Goal: Information Seeking & Learning: Check status

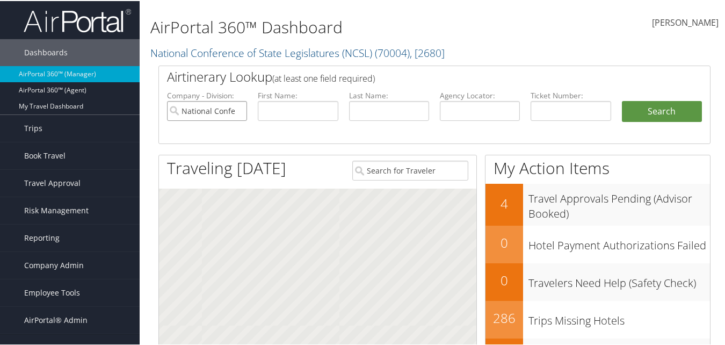
click at [238, 111] on input "National Conference of State Legislatures (NCSL)" at bounding box center [207, 110] width 80 height 20
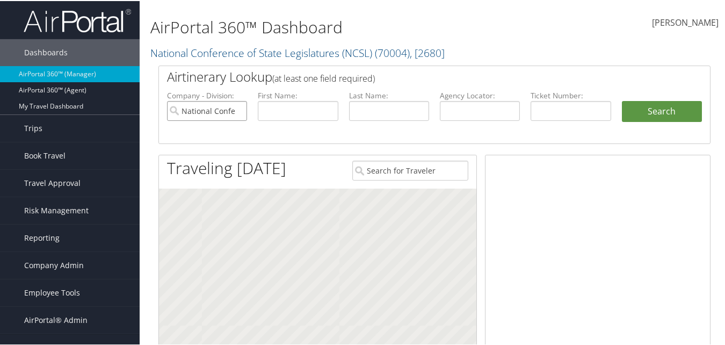
click at [236, 110] on input "National Conference of State Legislatures (NCSL)" at bounding box center [207, 110] width 80 height 20
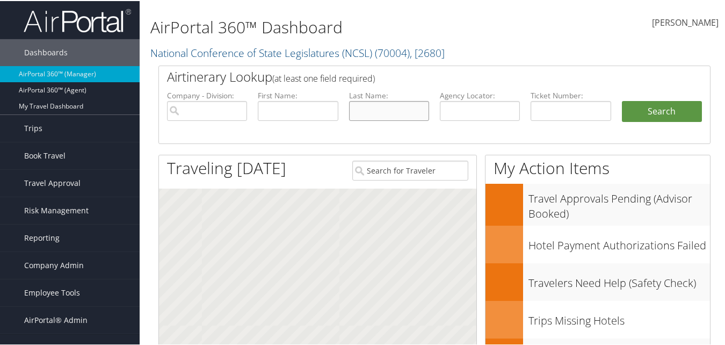
click at [364, 106] on input "text" at bounding box center [389, 110] width 80 height 20
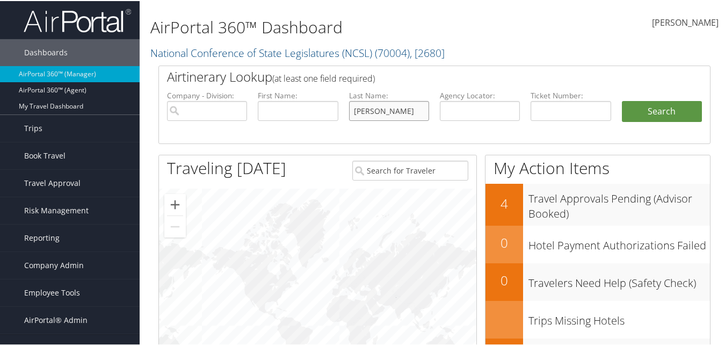
type input "[PERSON_NAME]"
click at [622, 100] on button "Search" at bounding box center [662, 110] width 80 height 21
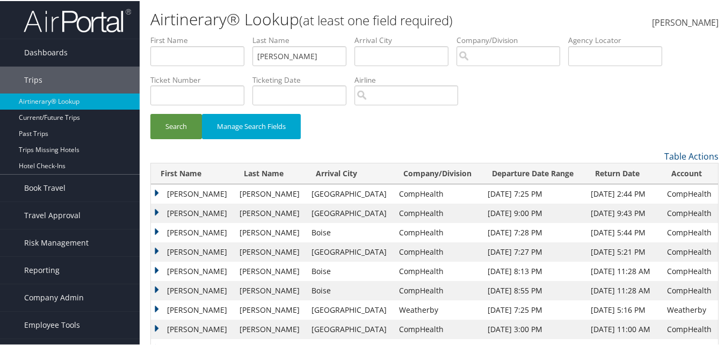
click at [158, 211] on td "[PERSON_NAME]" at bounding box center [192, 212] width 83 height 19
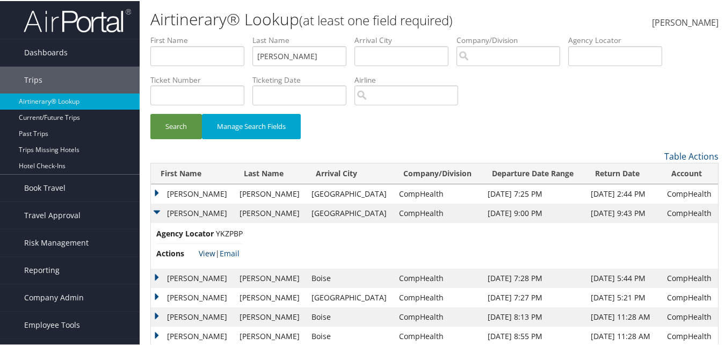
click at [207, 250] on link "View" at bounding box center [207, 252] width 17 height 10
drag, startPoint x: 280, startPoint y: 59, endPoint x: 231, endPoint y: 59, distance: 49.4
click at [231, 34] on ul "First Name Last Name lutter Departure City Arrival City Company/Division Airpor…" at bounding box center [434, 34] width 568 height 0
type input "poole"
click at [150, 113] on button "Search" at bounding box center [176, 125] width 52 height 25
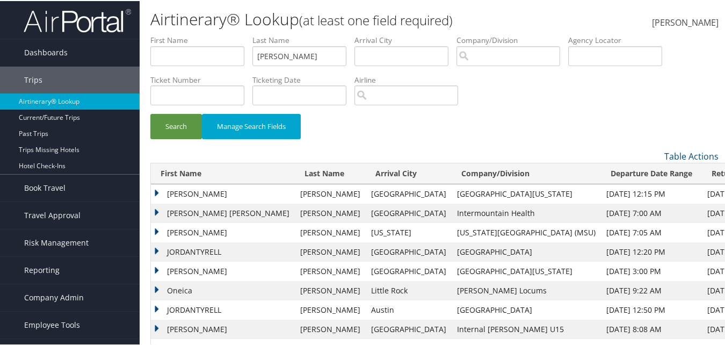
drag, startPoint x: 188, startPoint y: 42, endPoint x: 184, endPoint y: 49, distance: 8.2
click at [186, 46] on li "First Name" at bounding box center [201, 53] width 102 height 39
click at [184, 52] on input "text" at bounding box center [197, 55] width 94 height 20
click at [150, 113] on button "Search" at bounding box center [176, 125] width 52 height 25
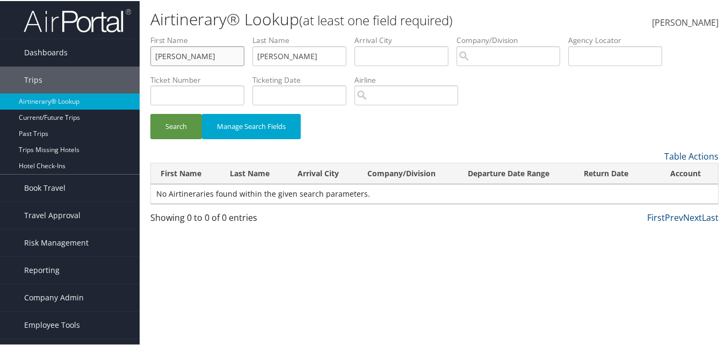
type input "cameron"
click at [150, 113] on button "Search" at bounding box center [176, 125] width 52 height 25
drag, startPoint x: 251, startPoint y: 48, endPoint x: 215, endPoint y: 34, distance: 38.6
click at [217, 34] on ul "First Name cameron Last Name poole Departure City Arrival City Company/Division…" at bounding box center [434, 34] width 568 height 0
type input "snell"
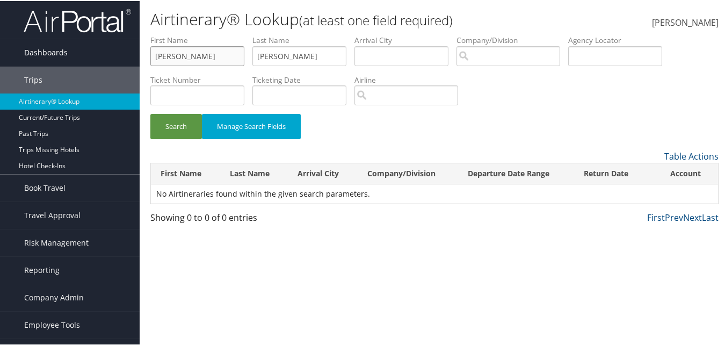
drag, startPoint x: 138, startPoint y: 44, endPoint x: 121, endPoint y: 38, distance: 17.5
click at [122, 38] on div "Dashboards AirPortal 360™ (Manager) AirPortal 360™ (Agent) My Travel Dashboard …" at bounding box center [365, 172] width 730 height 345
click at [150, 113] on button "Search" at bounding box center [176, 125] width 52 height 25
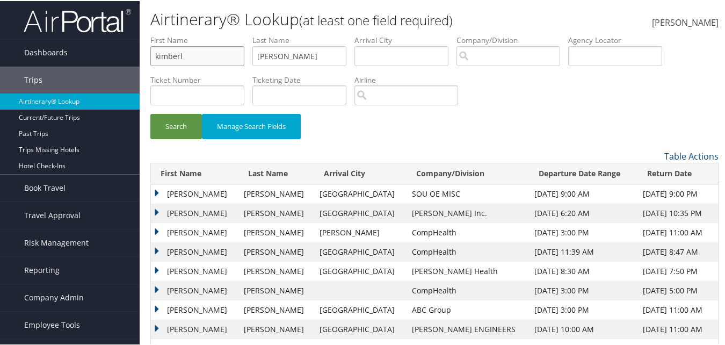
type input "kimberl"
click at [150, 113] on button "Search" at bounding box center [176, 125] width 52 height 25
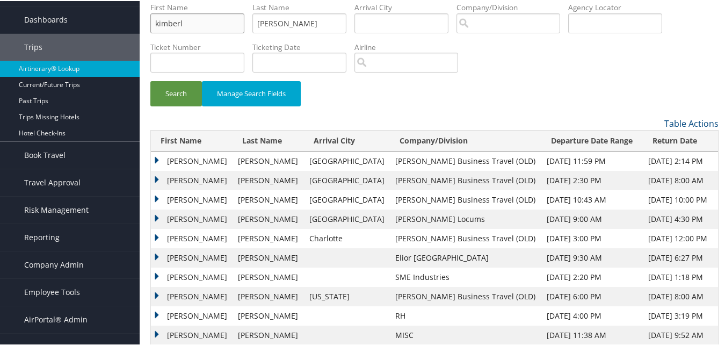
scroll to position [51, 0]
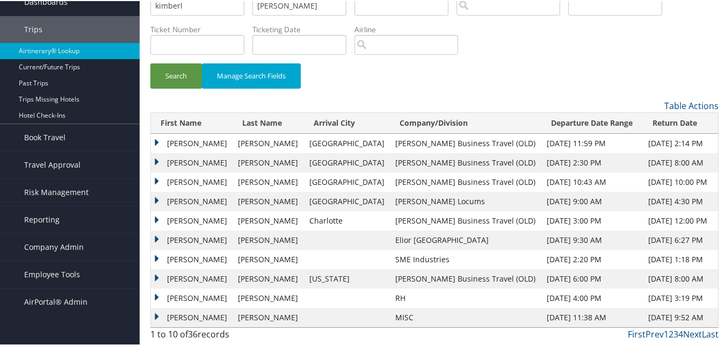
click at [157, 276] on td "Kimberly" at bounding box center [192, 277] width 82 height 19
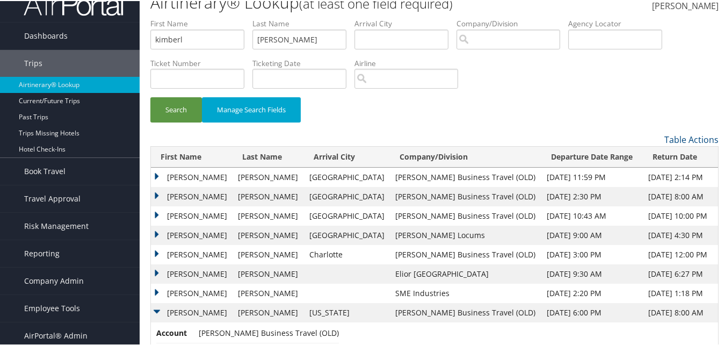
scroll to position [0, 0]
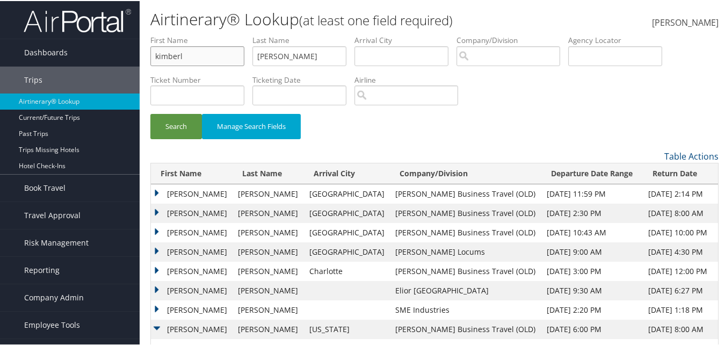
drag, startPoint x: 167, startPoint y: 64, endPoint x: 147, endPoint y: 64, distance: 19.9
click at [150, 64] on form "First Name kimberl Last Name snell Departure City Arrival City Company/Division…" at bounding box center [434, 91] width 568 height 115
drag, startPoint x: 321, startPoint y: 57, endPoint x: 189, endPoint y: 51, distance: 131.8
click at [189, 34] on ul "First Name Last Name snell Departure City Arrival City Company/Division Airport…" at bounding box center [434, 34] width 568 height 0
click at [150, 113] on button "Search" at bounding box center [176, 125] width 52 height 25
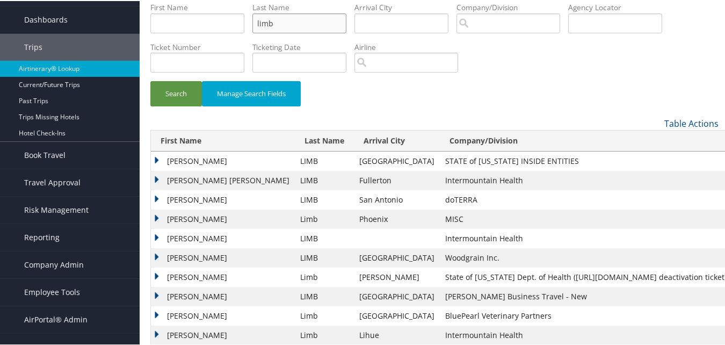
scroll to position [51, 0]
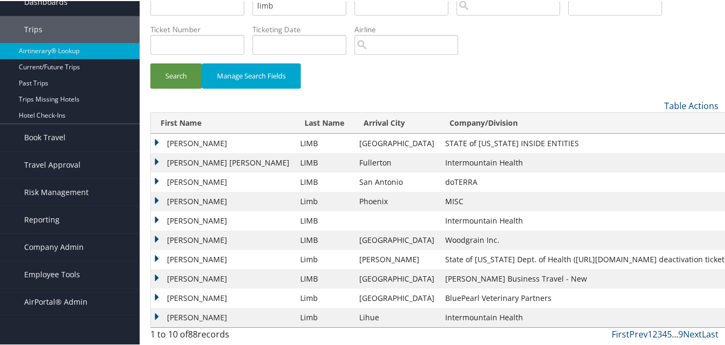
click at [158, 276] on td "PAUL CHASE" at bounding box center [223, 277] width 144 height 19
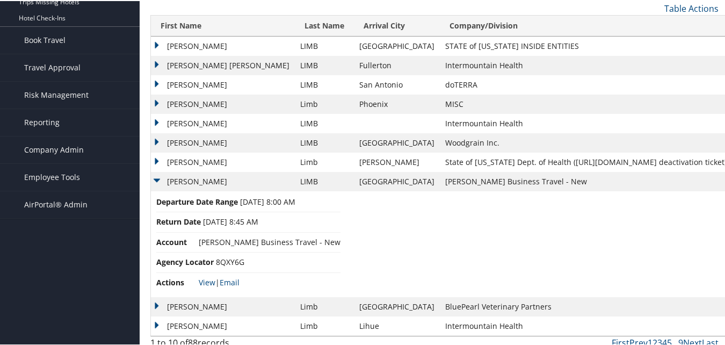
scroll to position [156, 0]
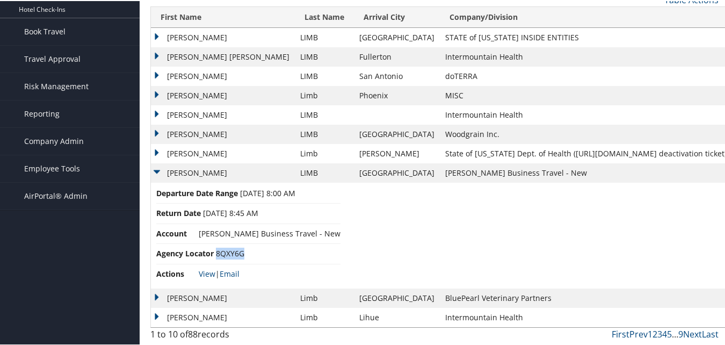
drag, startPoint x: 243, startPoint y: 254, endPoint x: 218, endPoint y: 255, distance: 25.8
click at [218, 255] on span "8QXY6G" at bounding box center [230, 252] width 28 height 10
copy span "8QXY6G"
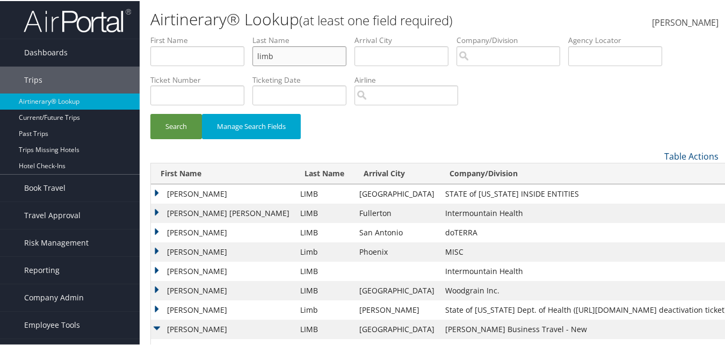
drag, startPoint x: 281, startPoint y: 60, endPoint x: 243, endPoint y: 55, distance: 37.9
click at [243, 34] on ul "First Name Last Name limb Departure City Arrival City Company/Division Airport/…" at bounding box center [434, 34] width 568 height 0
click at [150, 113] on button "Search" at bounding box center [176, 125] width 52 height 25
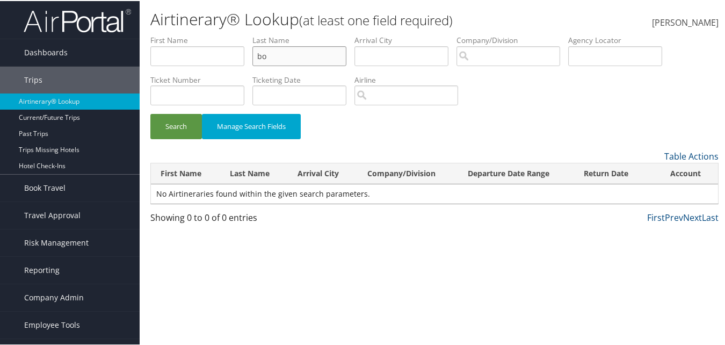
type input "b"
type input "guinn"
click at [150, 113] on button "Search" at bounding box center [176, 125] width 52 height 25
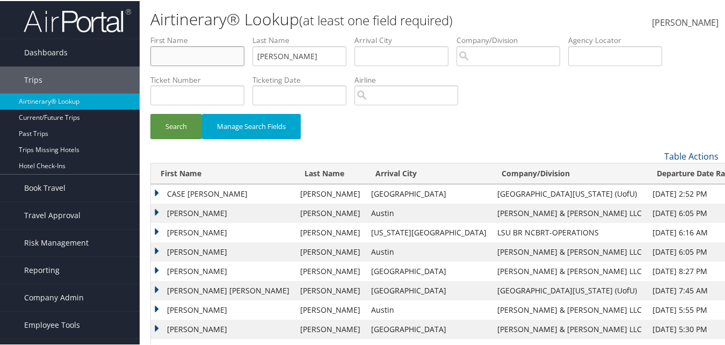
click at [203, 59] on input "text" at bounding box center [197, 55] width 94 height 20
type input "laura"
click at [150, 113] on button "Search" at bounding box center [176, 125] width 52 height 25
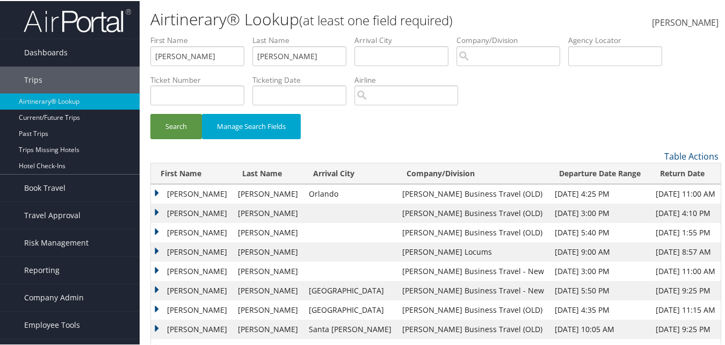
click at [157, 192] on td "Laura" at bounding box center [192, 192] width 82 height 19
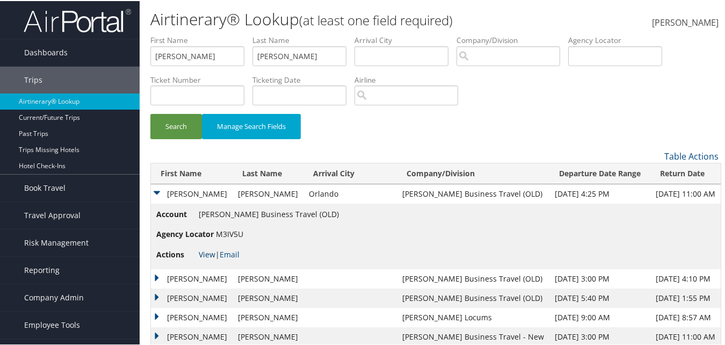
click at [208, 252] on link "View" at bounding box center [207, 253] width 17 height 10
